Goal: Task Accomplishment & Management: Manage account settings

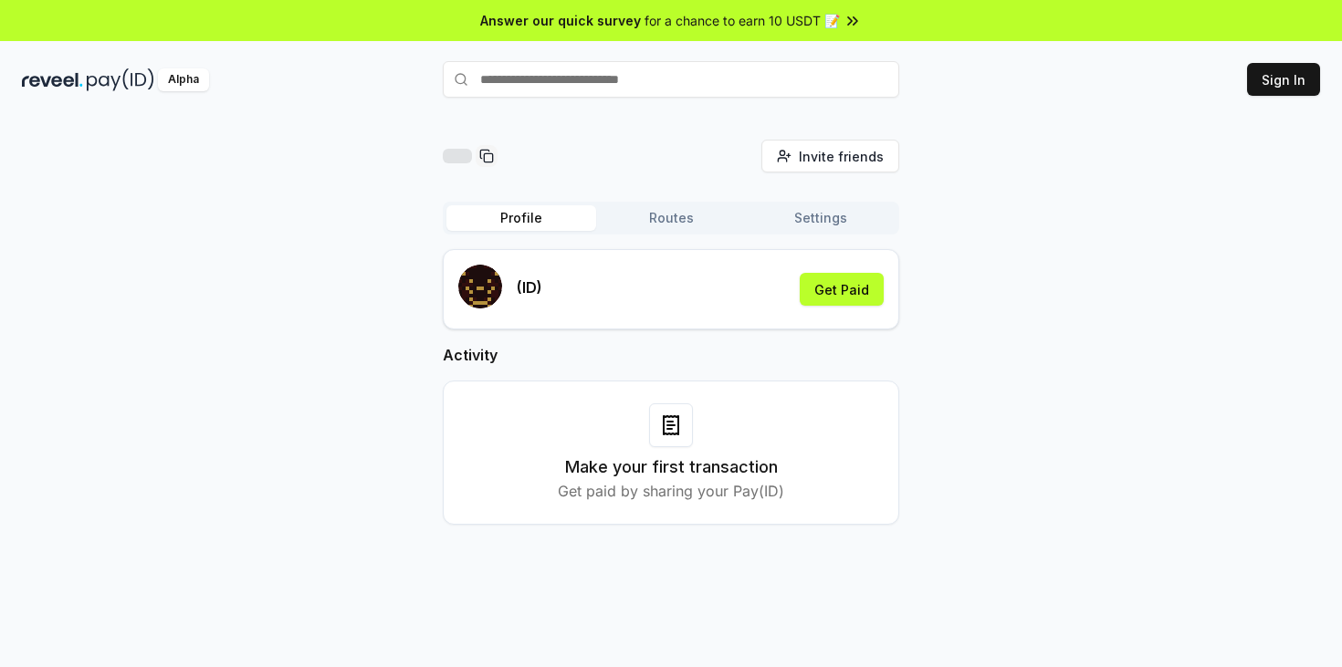
drag, startPoint x: 1056, startPoint y: 327, endPoint x: 1035, endPoint y: 326, distance: 21.0
click at [1056, 327] on div "Invite friends Invite Profile Routes Settings (ID) Get Paid Activity Make your …" at bounding box center [671, 347] width 1298 height 414
click at [1059, 293] on div "Invite friends Invite Profile Routes Settings (ID) Get Paid Activity Make your …" at bounding box center [671, 347] width 1298 height 414
click at [1303, 84] on button "Sign In" at bounding box center [1283, 79] width 73 height 33
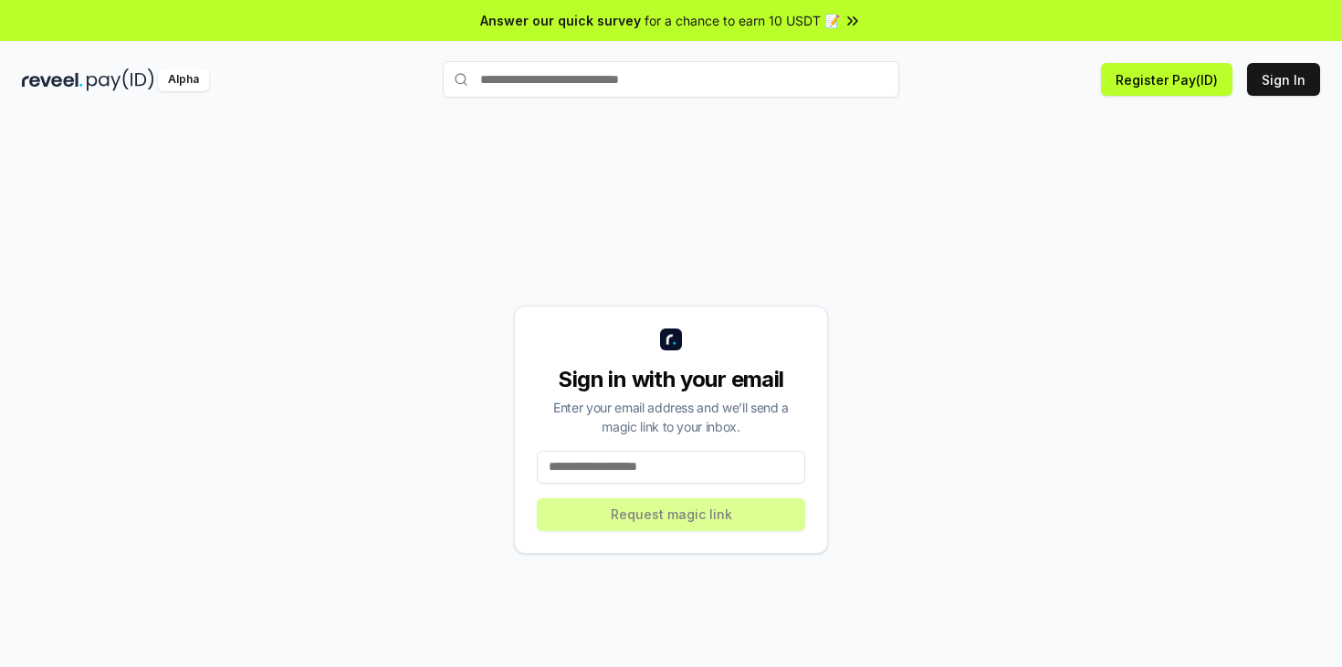
click at [679, 466] on input at bounding box center [671, 467] width 268 height 33
paste input "**********"
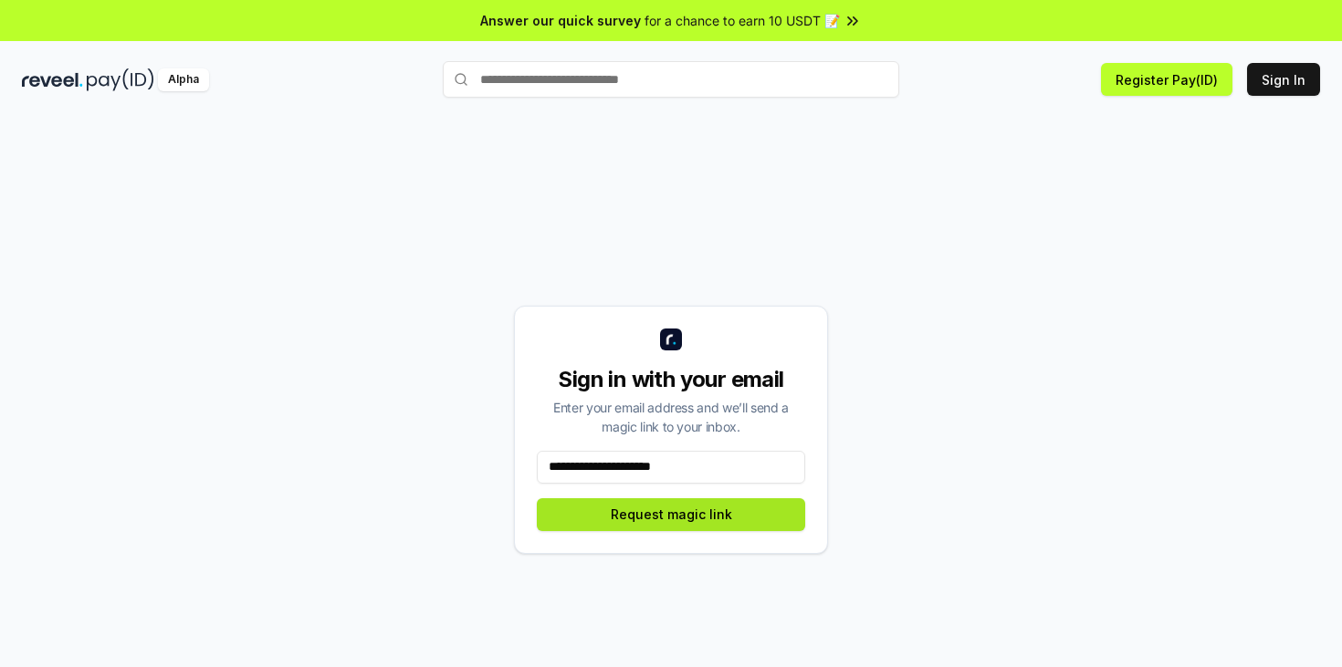
type input "**********"
drag, startPoint x: 664, startPoint y: 521, endPoint x: 628, endPoint y: 434, distance: 94.1
click at [664, 521] on button "Request magic link" at bounding box center [671, 514] width 268 height 33
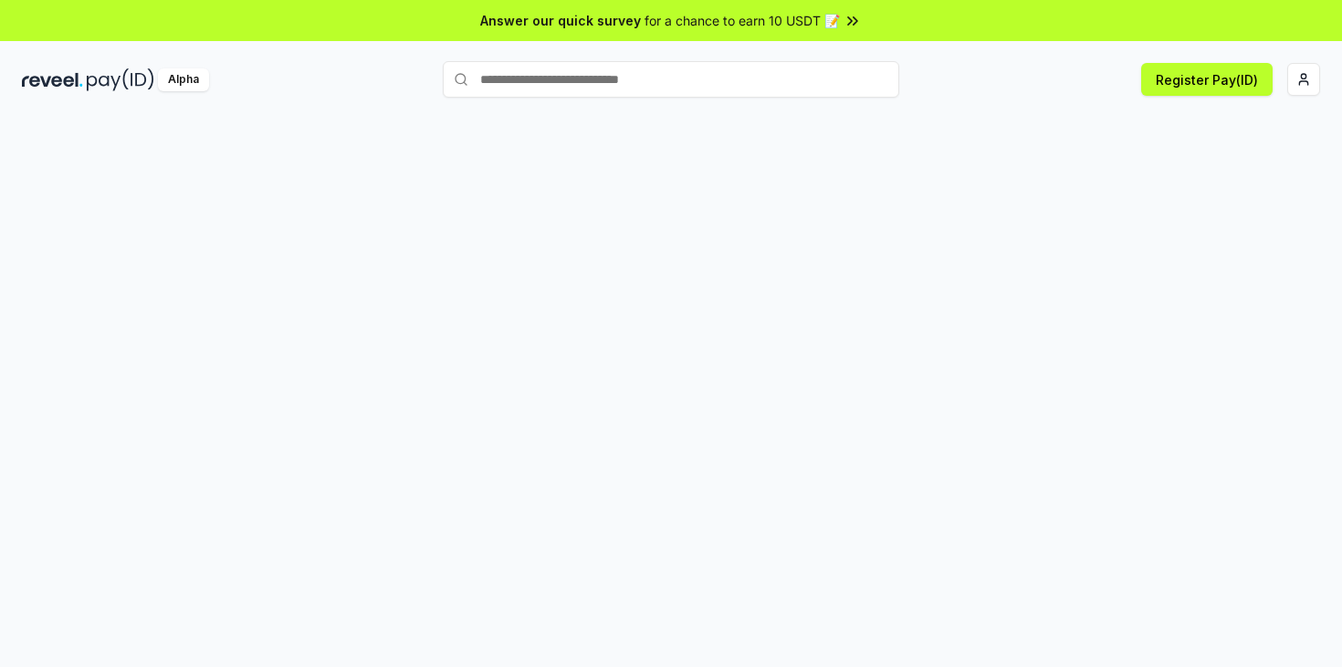
click at [776, 23] on span "for a chance to earn 10 USDT 📝" at bounding box center [741, 20] width 195 height 19
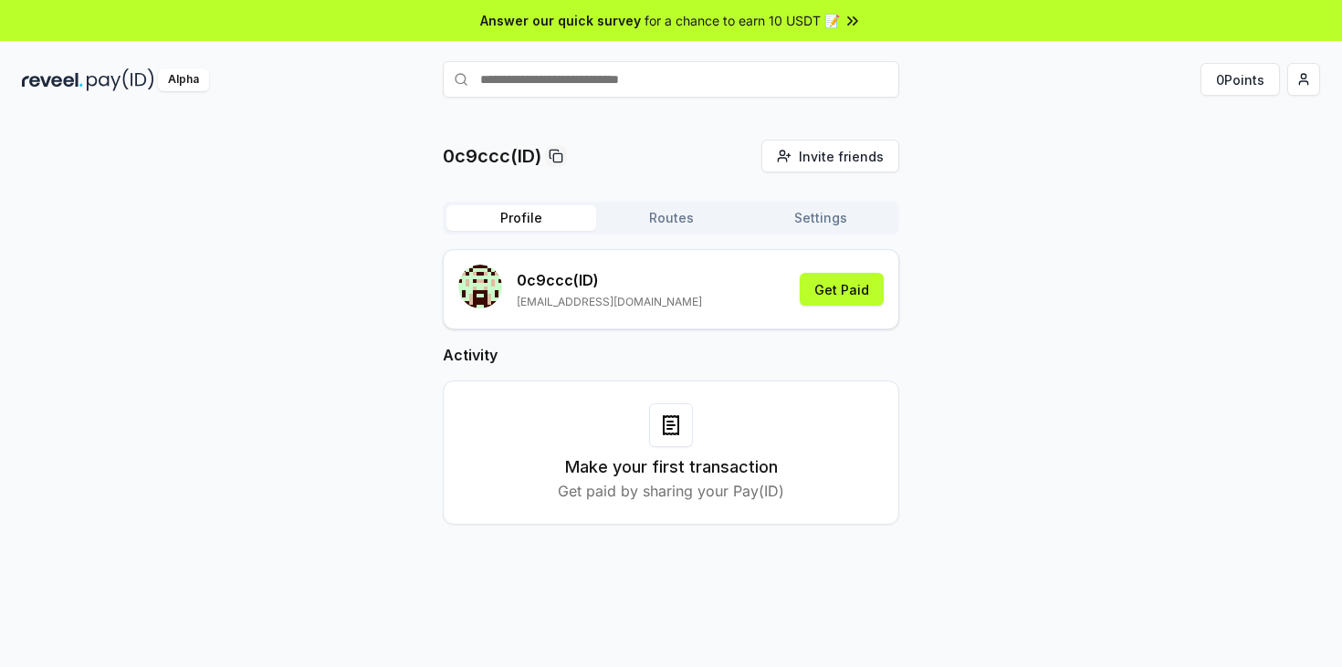
click at [1070, 344] on div "0c9ccc(ID) Invite friends Invite Profile Routes Settings 0c9ccc (ID) yieldwango…" at bounding box center [671, 347] width 1298 height 414
drag, startPoint x: 621, startPoint y: 204, endPoint x: 674, endPoint y: 220, distance: 56.0
click at [632, 208] on div "Profile Routes Settings" at bounding box center [671, 218] width 456 height 33
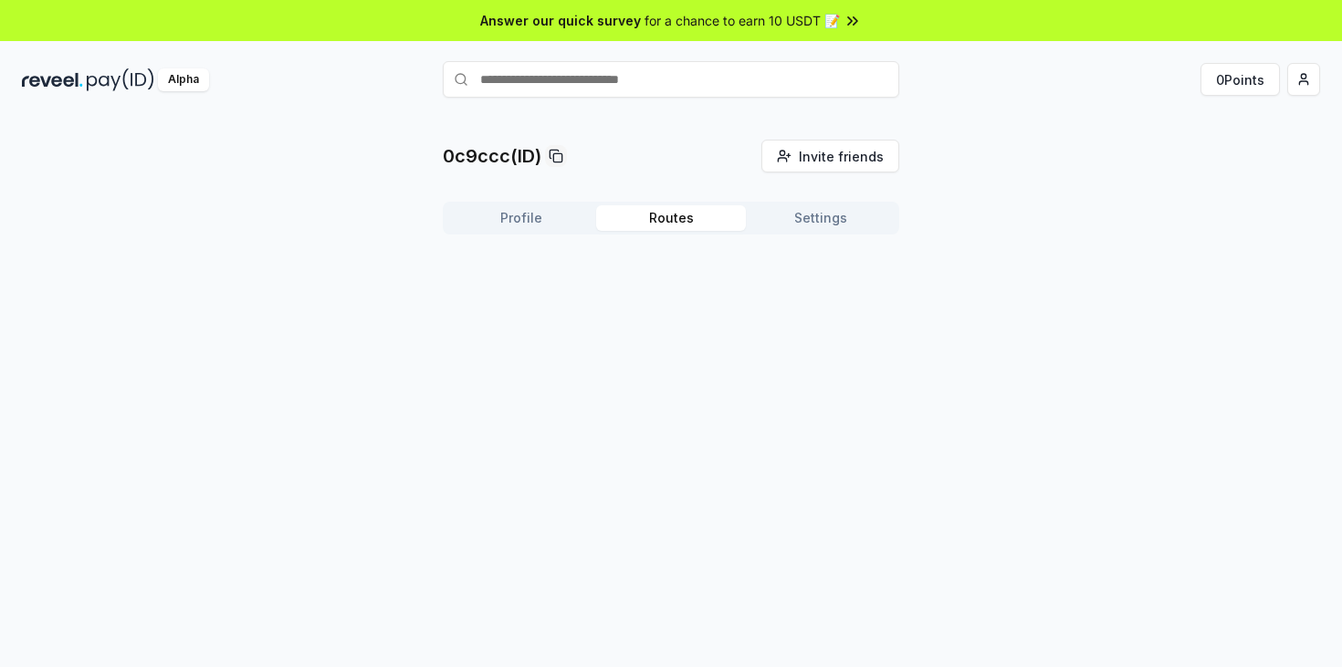
click at [674, 220] on button "Routes" at bounding box center [671, 218] width 150 height 26
click at [828, 224] on button "Settings" at bounding box center [821, 218] width 150 height 26
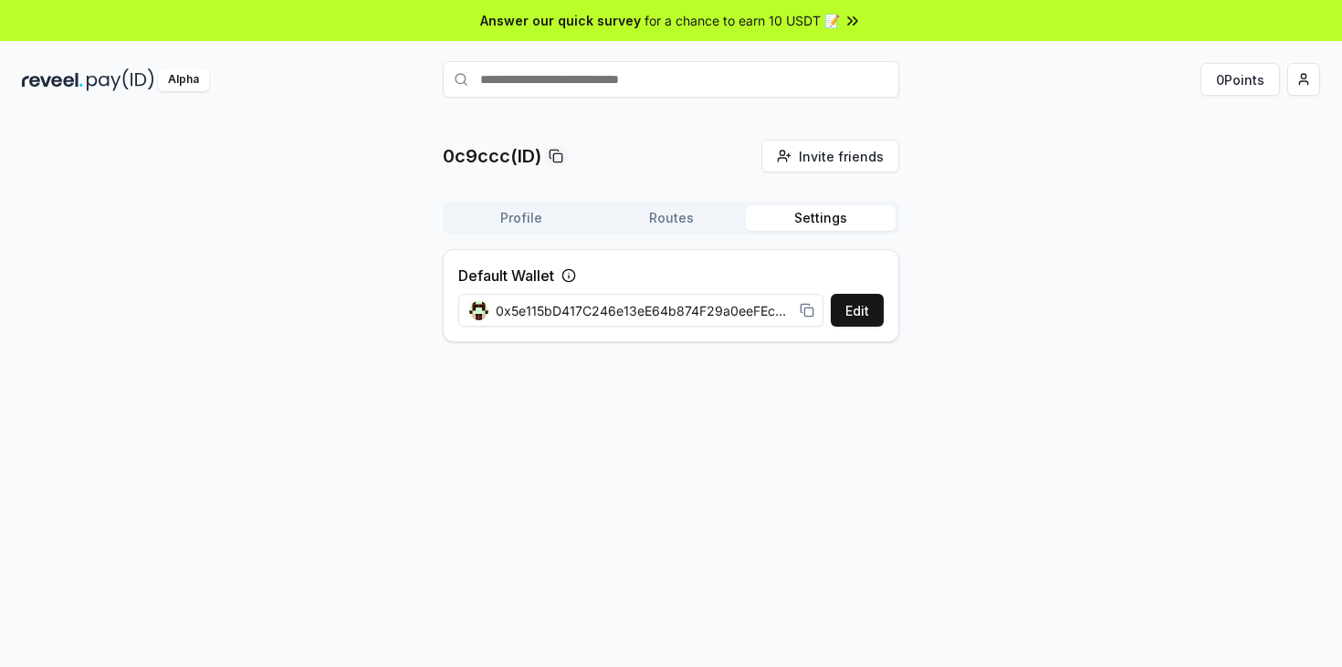
click at [614, 303] on span "0x5e115bD417C246e13eE64b874F29a0eeFEc60311" at bounding box center [644, 310] width 297 height 19
drag, startPoint x: 643, startPoint y: 308, endPoint x: 848, endPoint y: 300, distance: 205.5
click at [824, 301] on div "0x5e115bD417C246e13eE64b874F29a0eeFEc60311" at bounding box center [641, 310] width 367 height 41
drag, startPoint x: 1057, startPoint y: 308, endPoint x: 988, endPoint y: 297, distance: 69.3
click at [1030, 303] on div "0c9ccc(ID) Invite friends Invite Profile Routes Settings Default Wallet Edit 0x…" at bounding box center [671, 248] width 1298 height 217
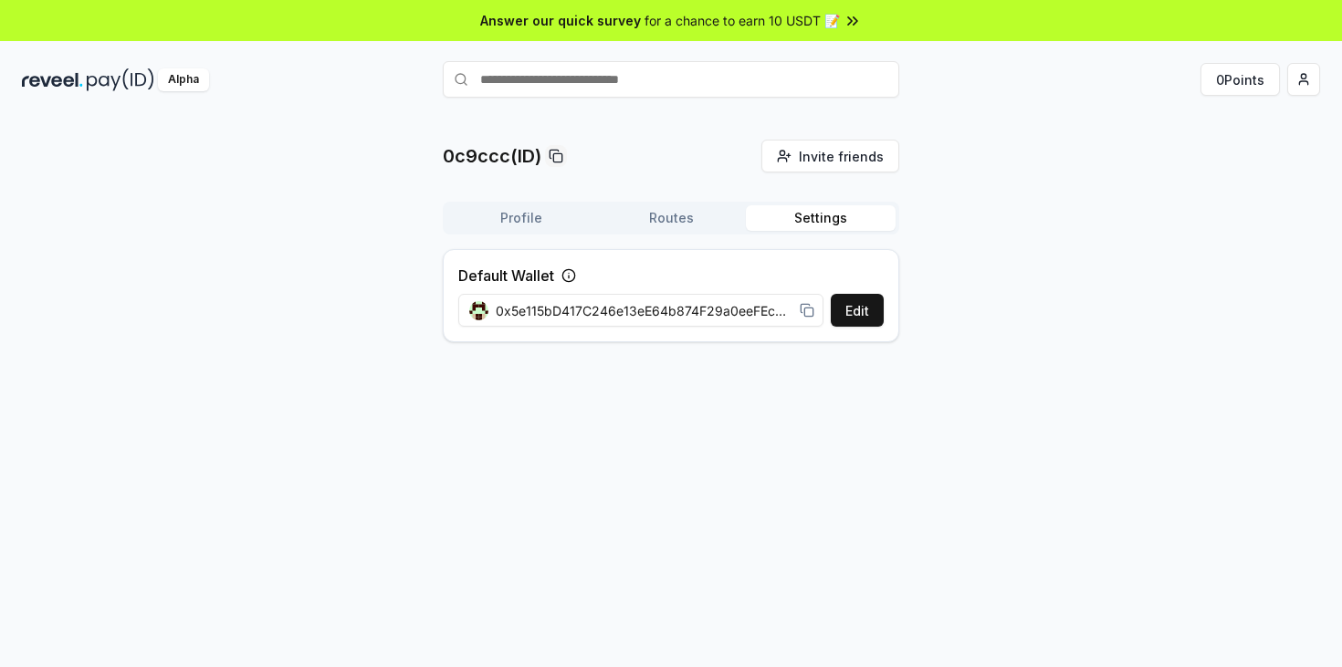
click at [511, 221] on button "Profile" at bounding box center [521, 218] width 150 height 26
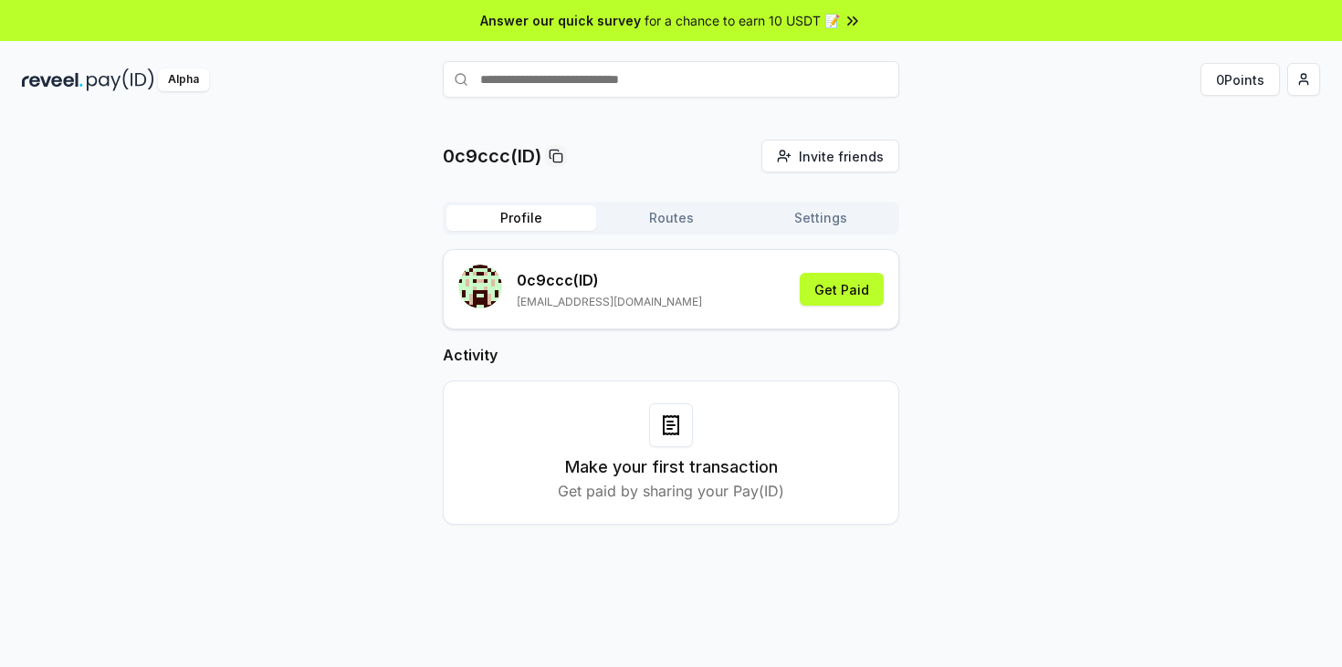
click at [986, 266] on div "0c9ccc(ID) Invite friends Invite Profile Routes Settings 0c9ccc (ID) yieldwango…" at bounding box center [671, 347] width 1298 height 414
click at [990, 197] on div "0c9ccc(ID) Invite friends Invite Profile Routes Settings 0c9ccc (ID) yieldwango…" at bounding box center [671, 347] width 1298 height 414
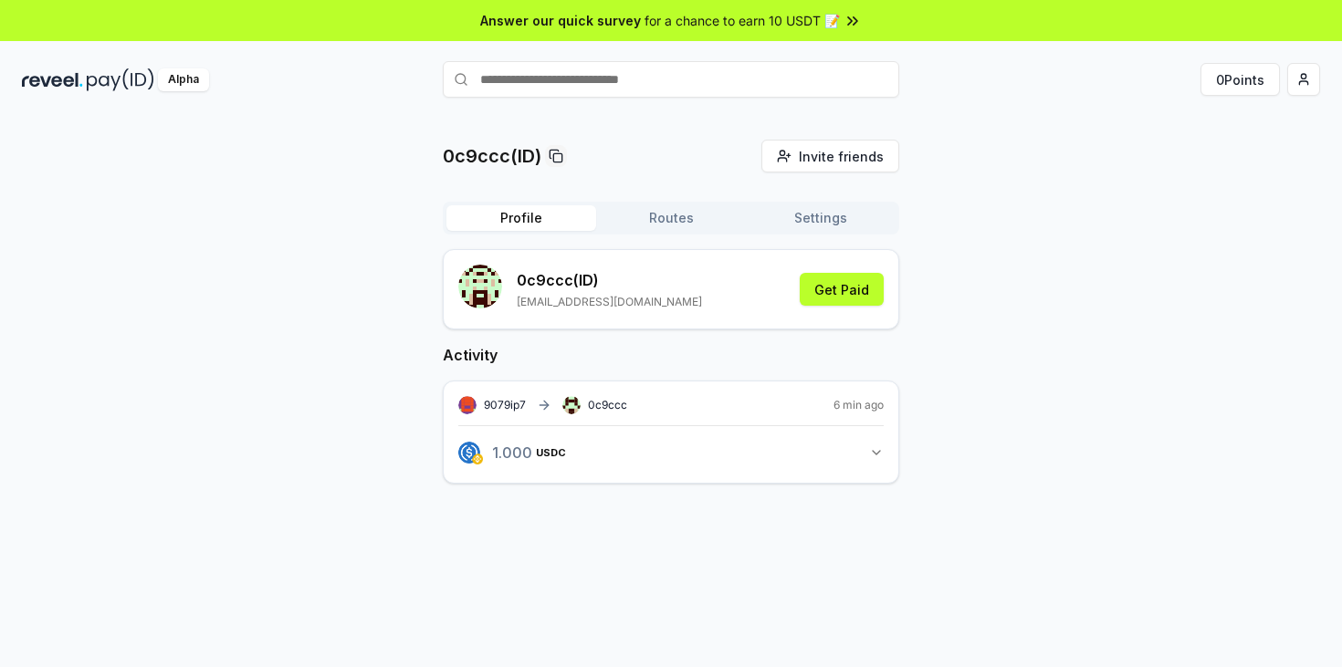
click at [998, 319] on div "0c9ccc(ID) Invite friends Invite Profile Routes Settings 0c9ccc (ID) yieldwango…" at bounding box center [671, 326] width 1298 height 373
click at [757, 17] on span "for a chance to earn 10 USDT 📝" at bounding box center [741, 20] width 195 height 19
click at [1096, 152] on div "0c9ccc(ID) Invite friends Invite Profile Routes Settings 0c9ccc (ID) [EMAIL_ADD…" at bounding box center [671, 326] width 1298 height 373
